Goal: Information Seeking & Learning: Compare options

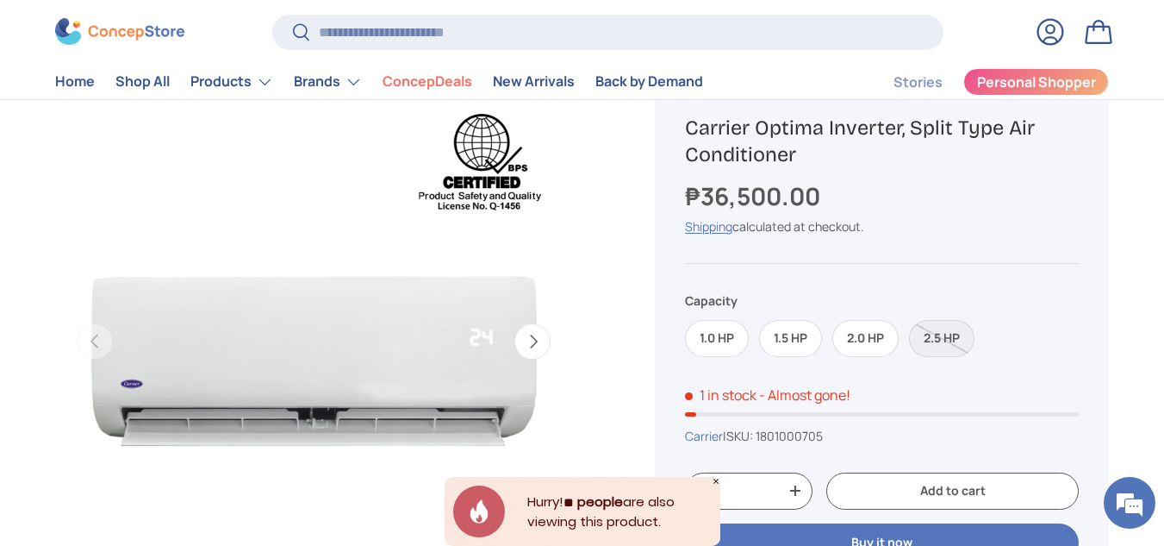
scroll to position [140, 0]
click at [850, 338] on label "2.0 HP" at bounding box center [866, 337] width 66 height 37
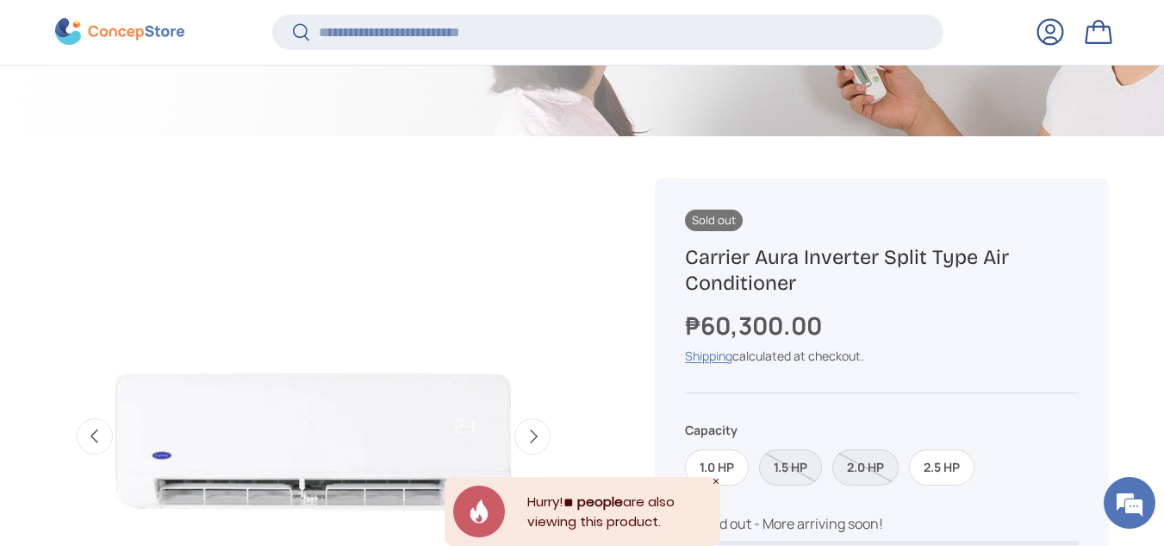
scroll to position [0, 526]
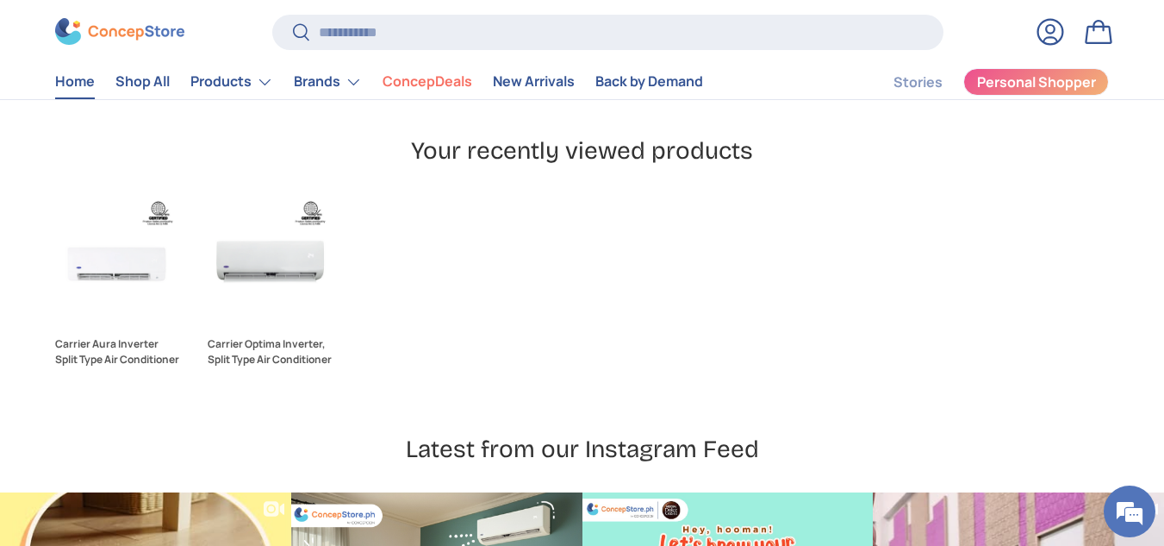
scroll to position [4575, 0]
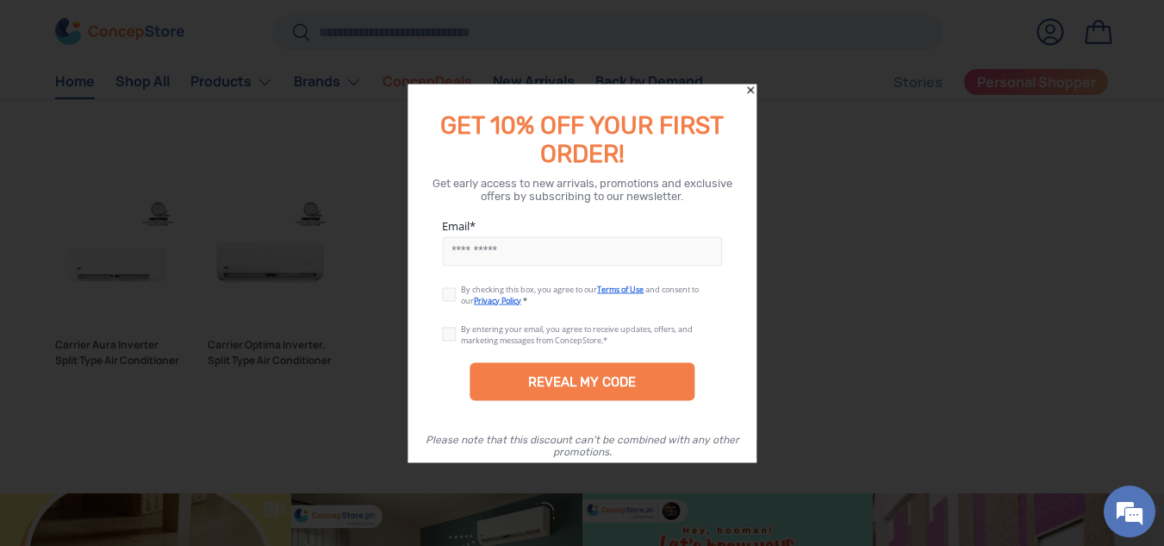
click at [748, 90] on icon "Close" at bounding box center [751, 90] width 12 height 12
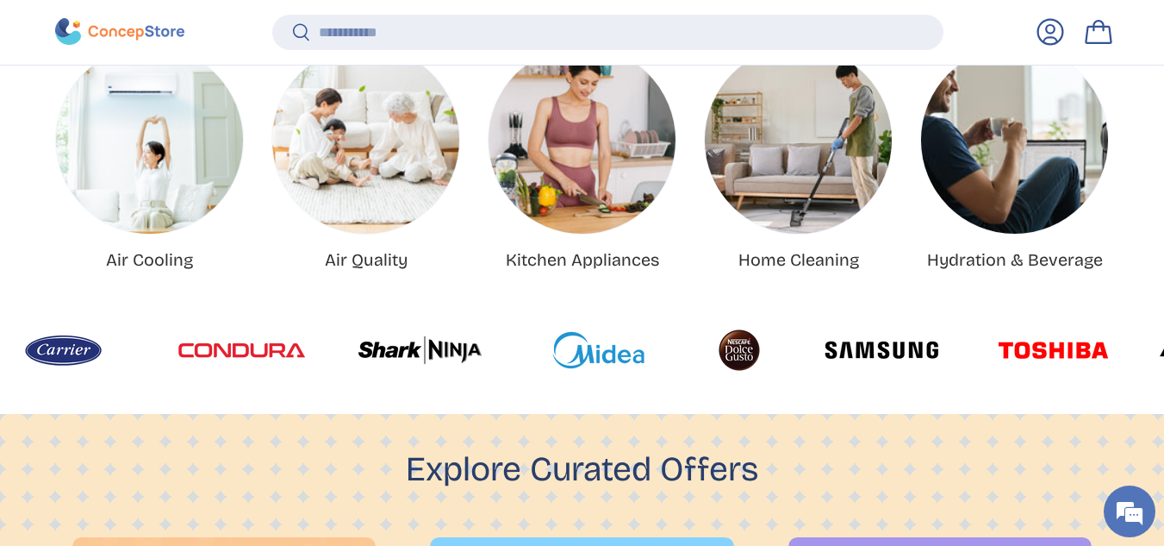
scroll to position [690, 0]
